Goal: Navigation & Orientation: Understand site structure

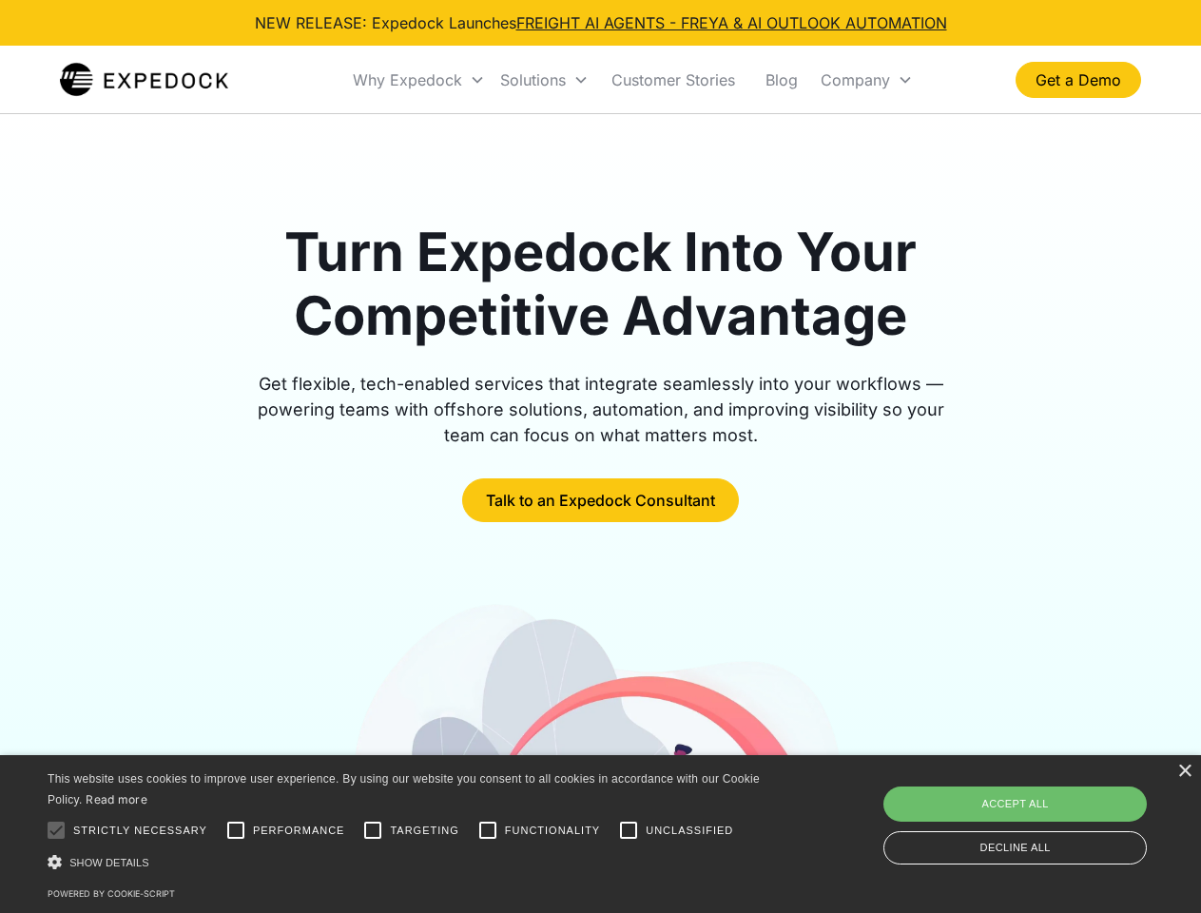
click at [419, 80] on div "Why Expedock" at bounding box center [407, 79] width 109 height 19
click at [544, 80] on div "Solutions" at bounding box center [533, 79] width 66 height 19
click at [866, 80] on div "Company" at bounding box center [855, 79] width 69 height 19
click at [56, 830] on div at bounding box center [56, 830] width 38 height 38
click at [236, 830] on input "Performance" at bounding box center [236, 830] width 38 height 38
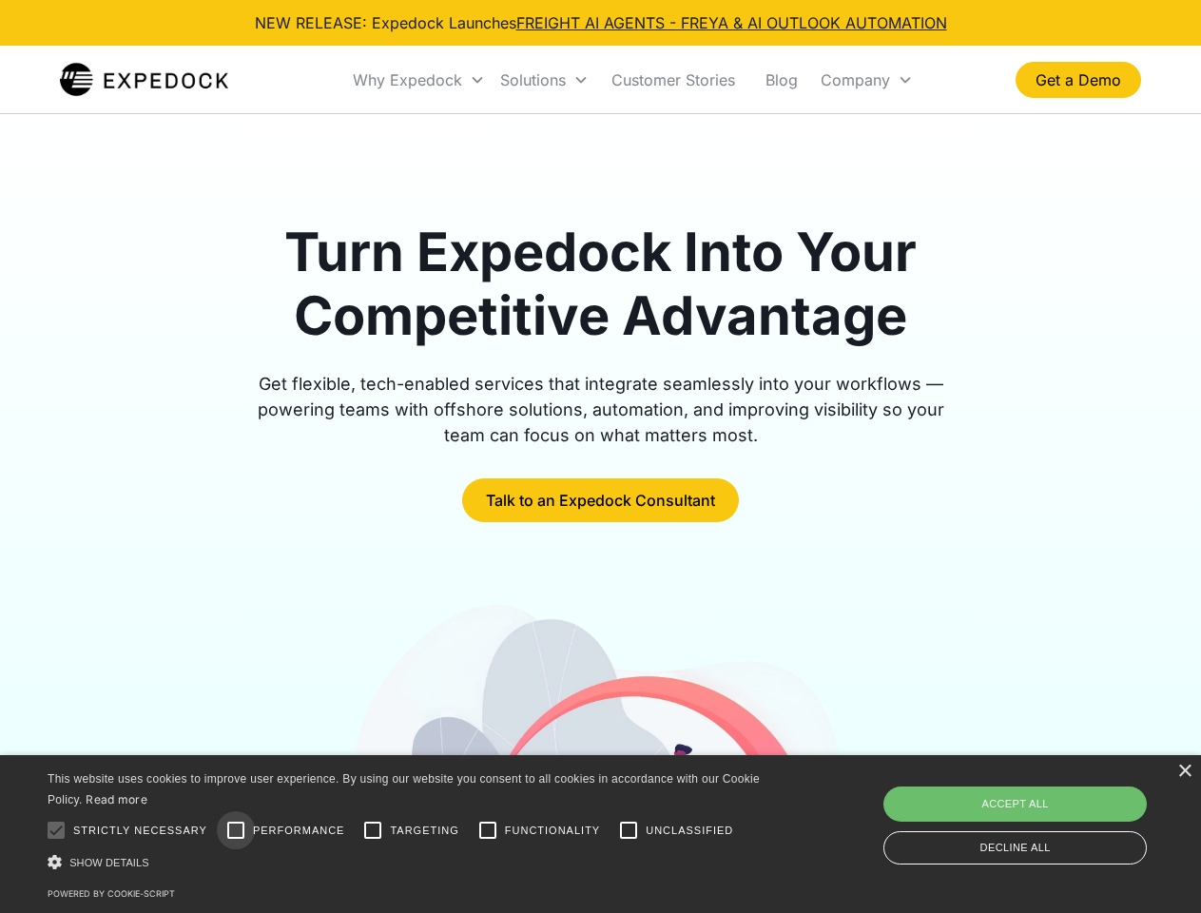
checkbox input "true"
click at [373, 830] on input "Targeting" at bounding box center [373, 830] width 38 height 38
checkbox input "true"
click at [488, 830] on input "Functionality" at bounding box center [488, 830] width 38 height 38
checkbox input "true"
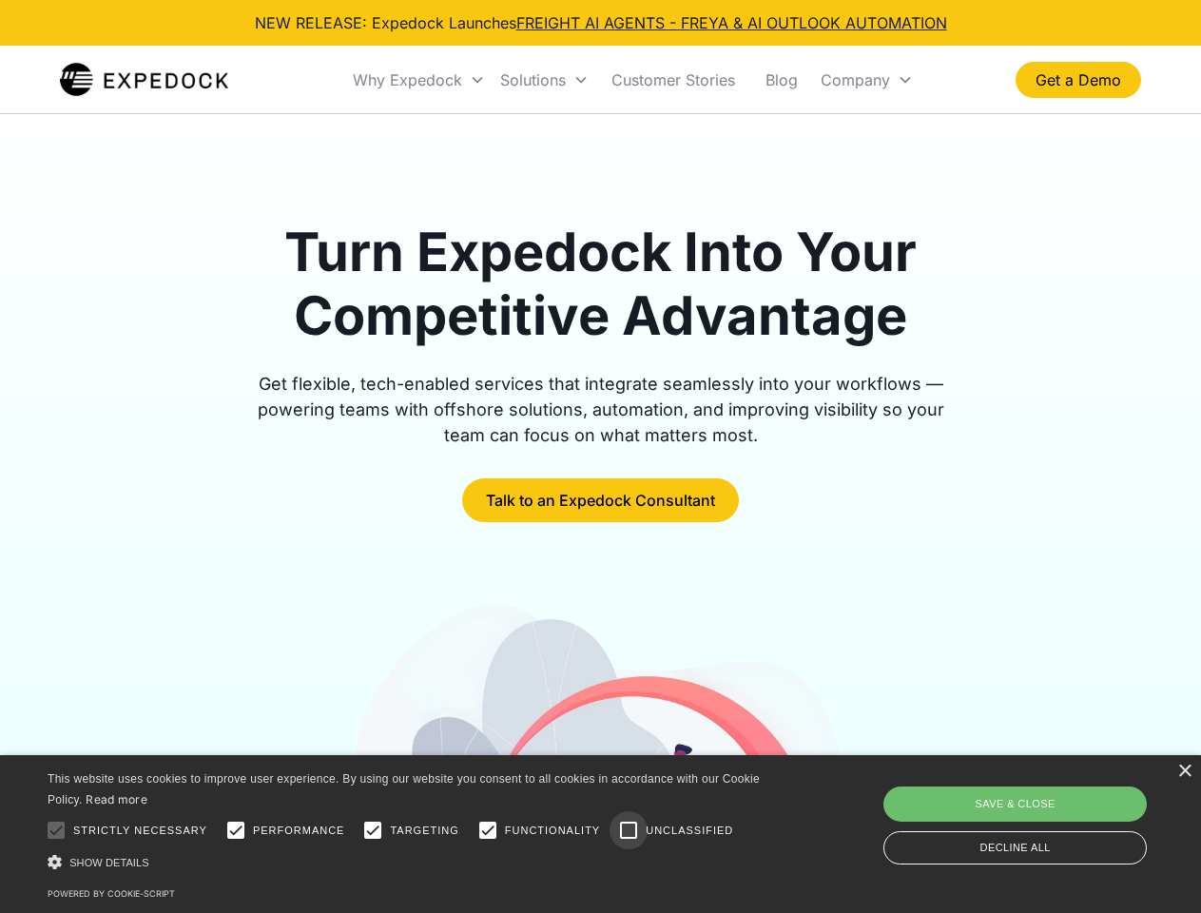
click at [629, 830] on input "Unclassified" at bounding box center [629, 830] width 38 height 38
checkbox input "true"
click at [407, 862] on div "Show details Hide details" at bounding box center [407, 862] width 719 height 20
